Goal: Complete application form

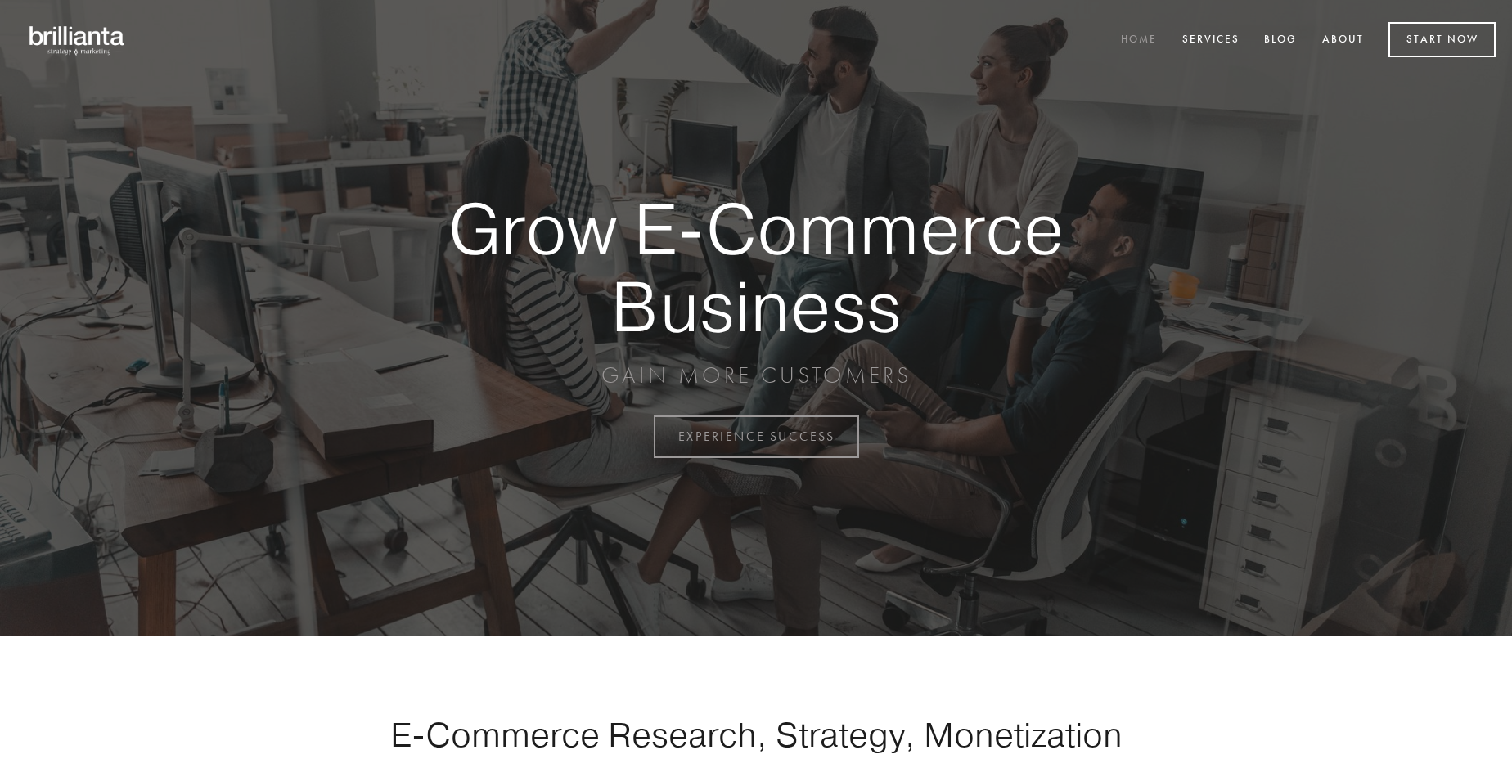
scroll to position [4289, 0]
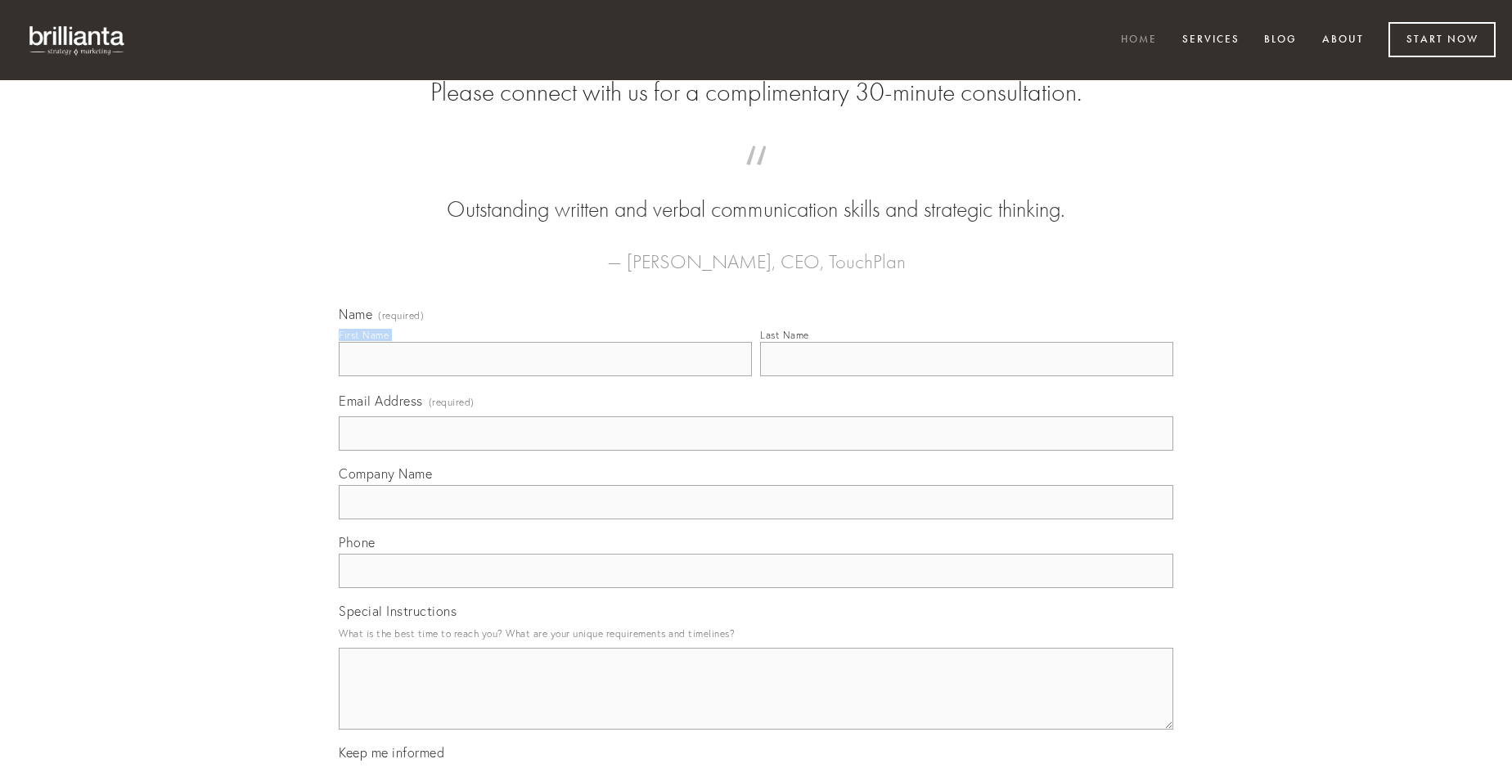
type input "[PERSON_NAME] DVM"
click at [966, 376] on input "Last Name" at bounding box center [966, 359] width 413 height 34
type input "[PERSON_NAME] DVM"
click at [756, 451] on input "Email Address (required)" at bounding box center [756, 434] width 835 height 34
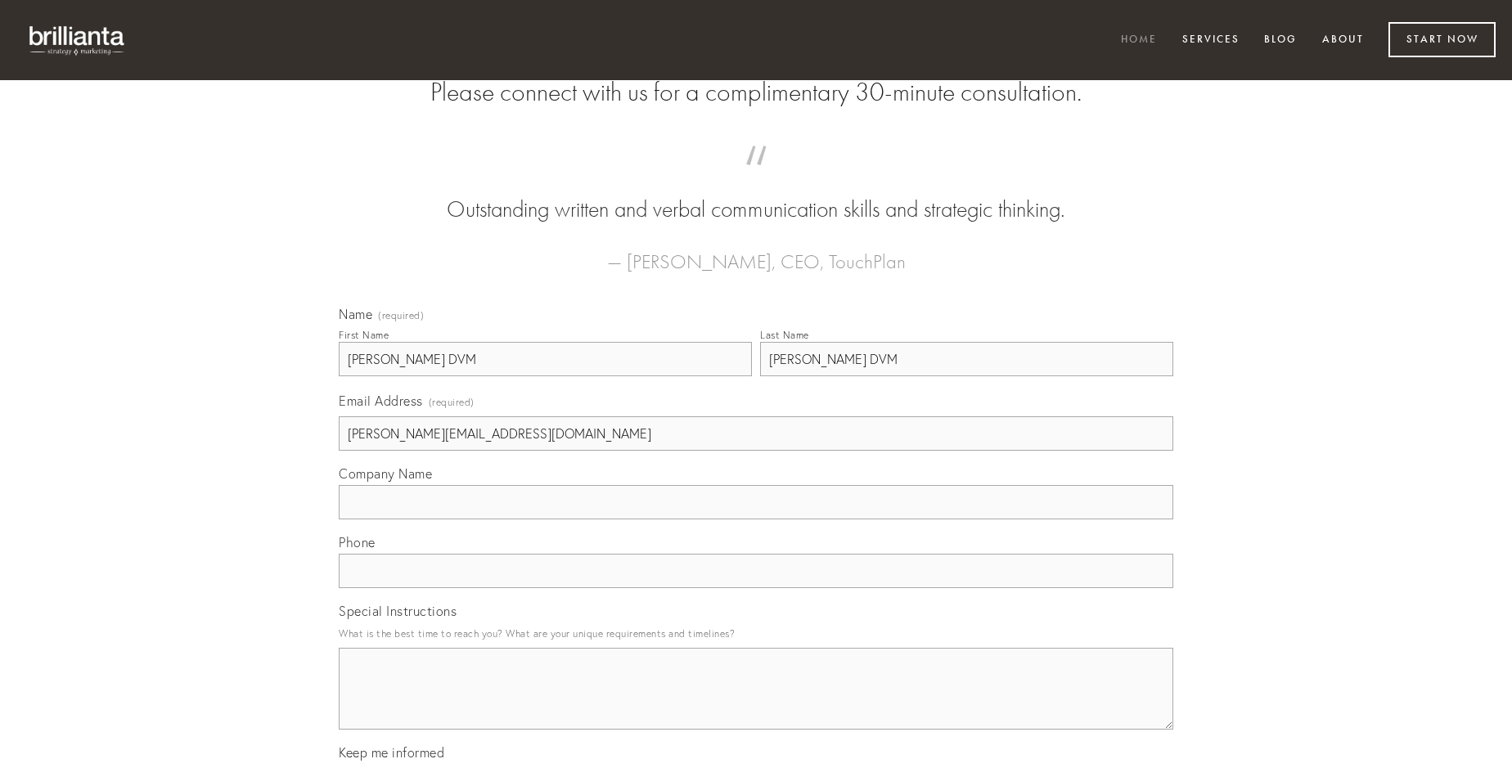
type input "[PERSON_NAME][EMAIL_ADDRESS][DOMAIN_NAME]"
click at [756, 520] on input "Company Name" at bounding box center [756, 502] width 835 height 34
type input "spiculum"
click at [756, 588] on input "text" at bounding box center [756, 571] width 835 height 34
click at [756, 704] on textarea "Special Instructions" at bounding box center [756, 689] width 835 height 82
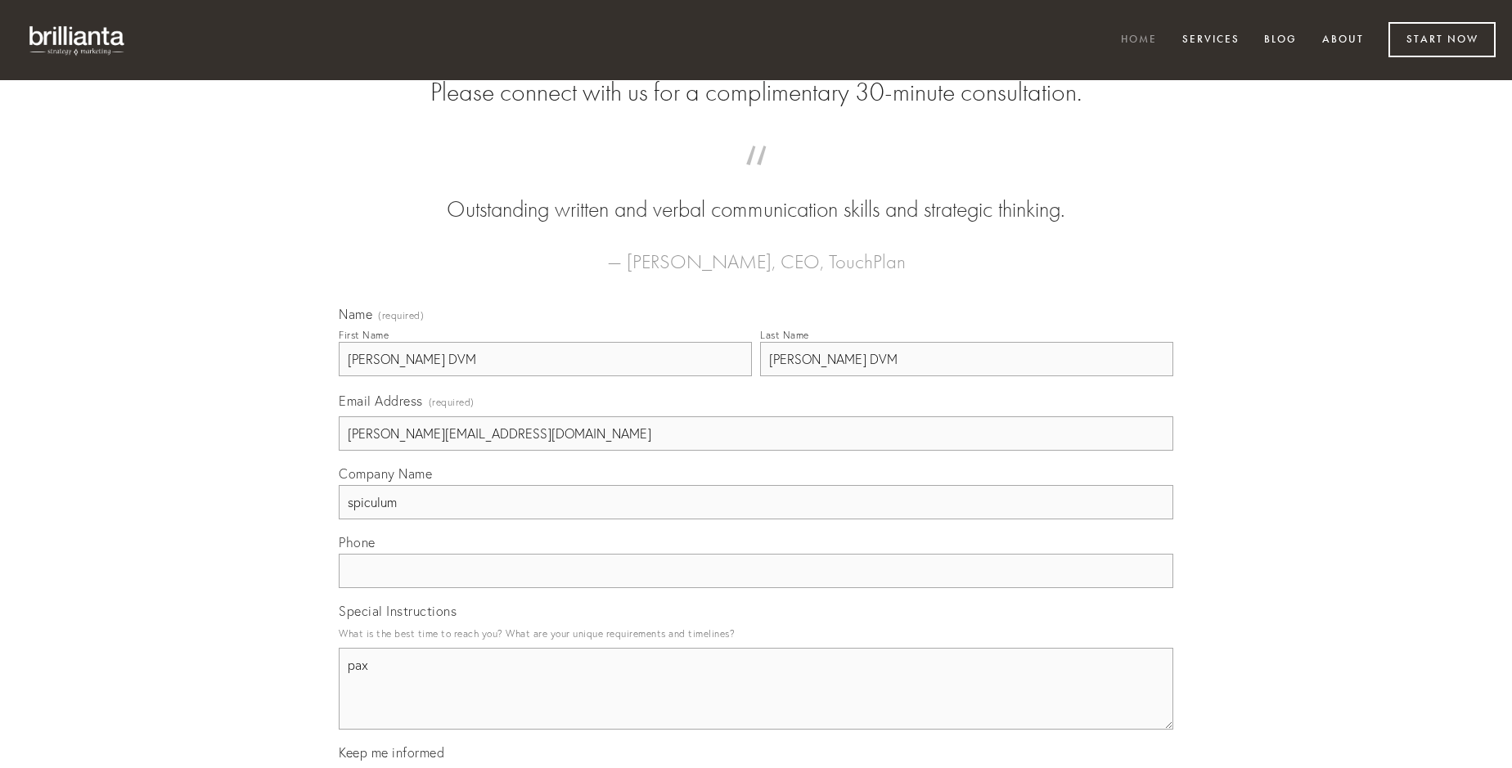
type textarea "pax"
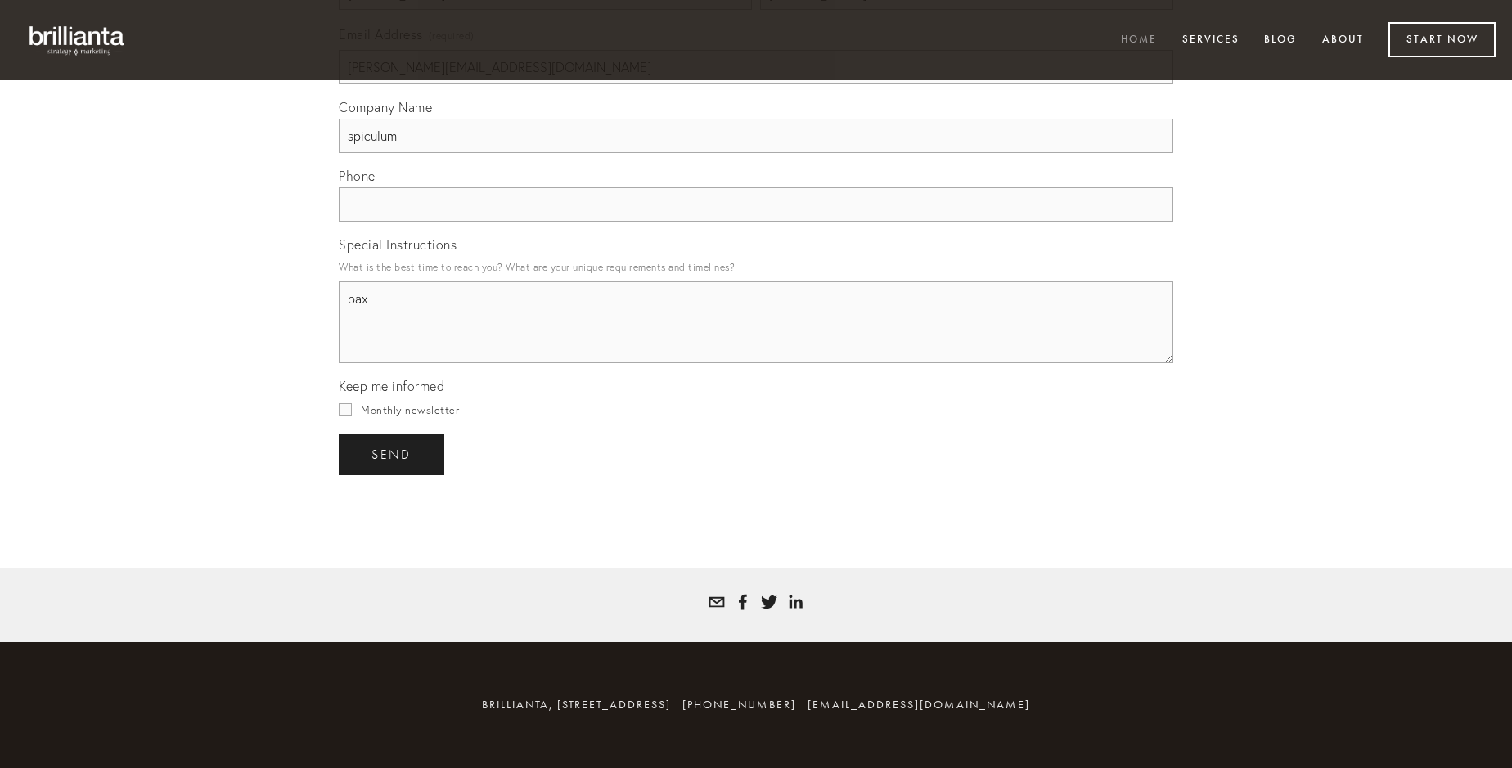
click at [393, 454] on span "send" at bounding box center [392, 455] width 40 height 15
